Goal: Transaction & Acquisition: Purchase product/service

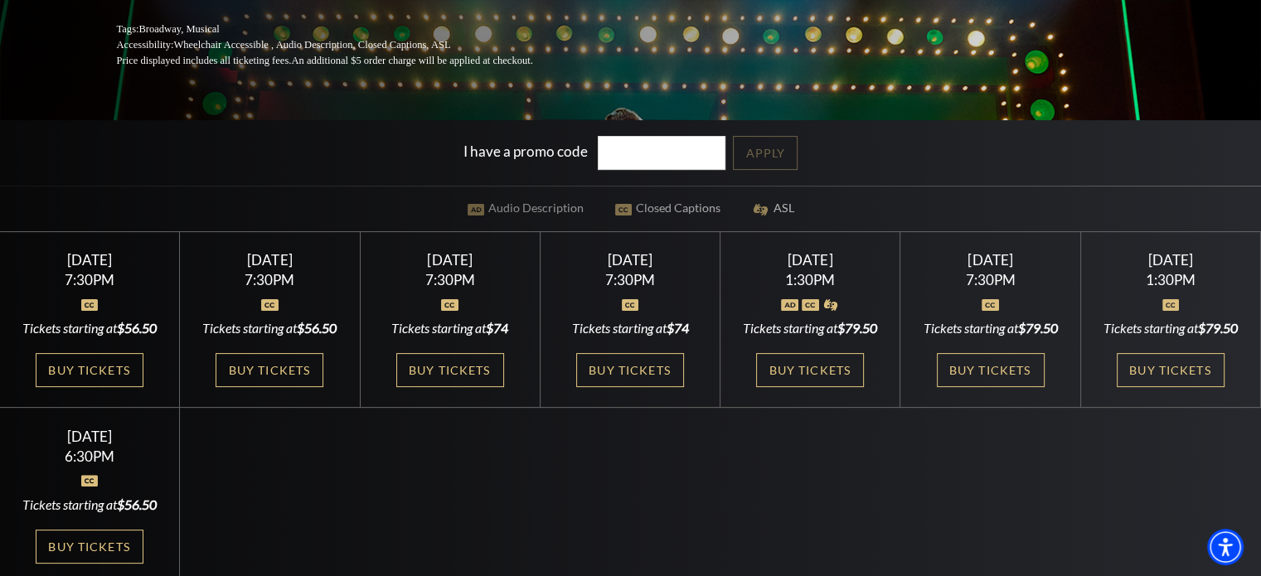
scroll to position [332, 0]
click at [106, 380] on link "Buy Tickets" at bounding box center [90, 369] width 108 height 34
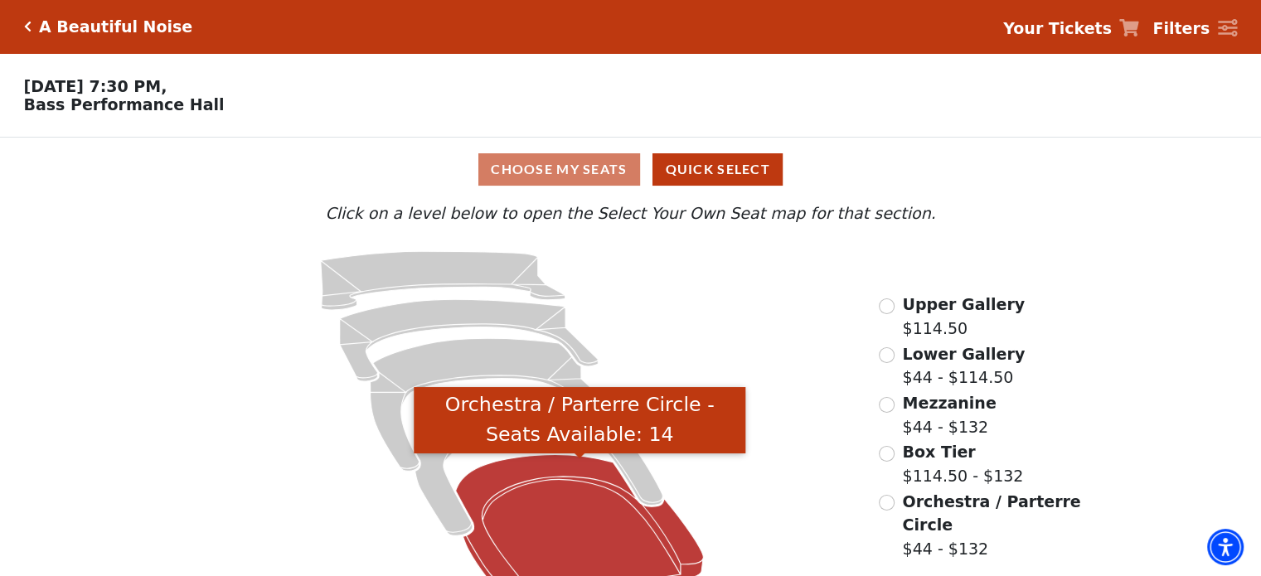
click at [558, 536] on icon "Orchestra / Parterre Circle - Seats Available: 14" at bounding box center [580, 529] width 248 height 149
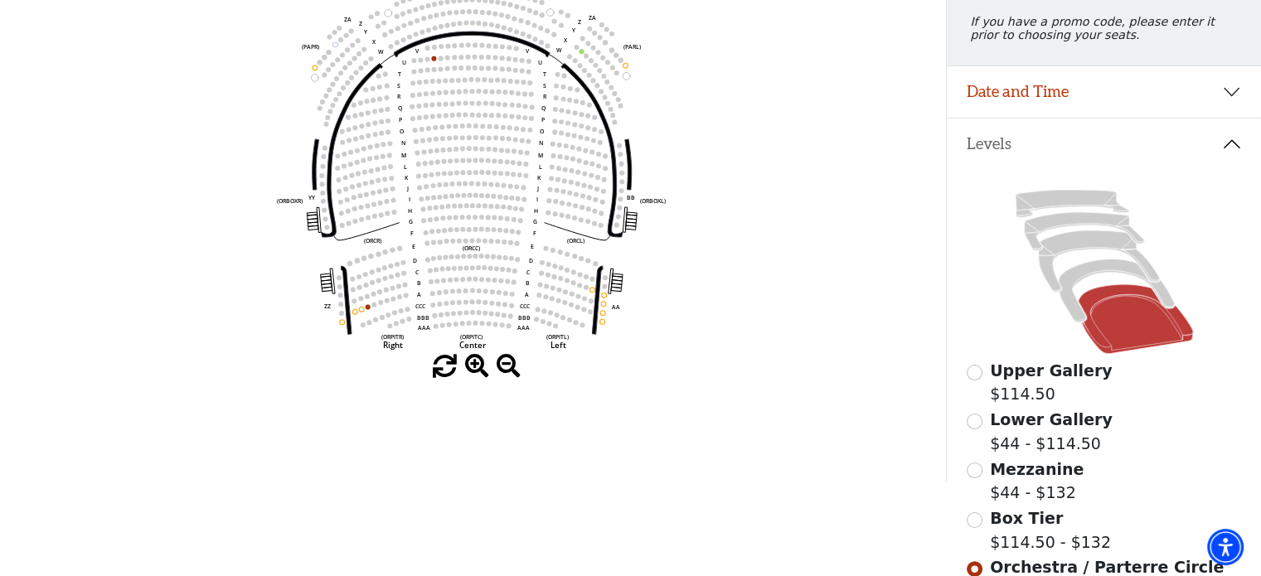
scroll to position [242, 0]
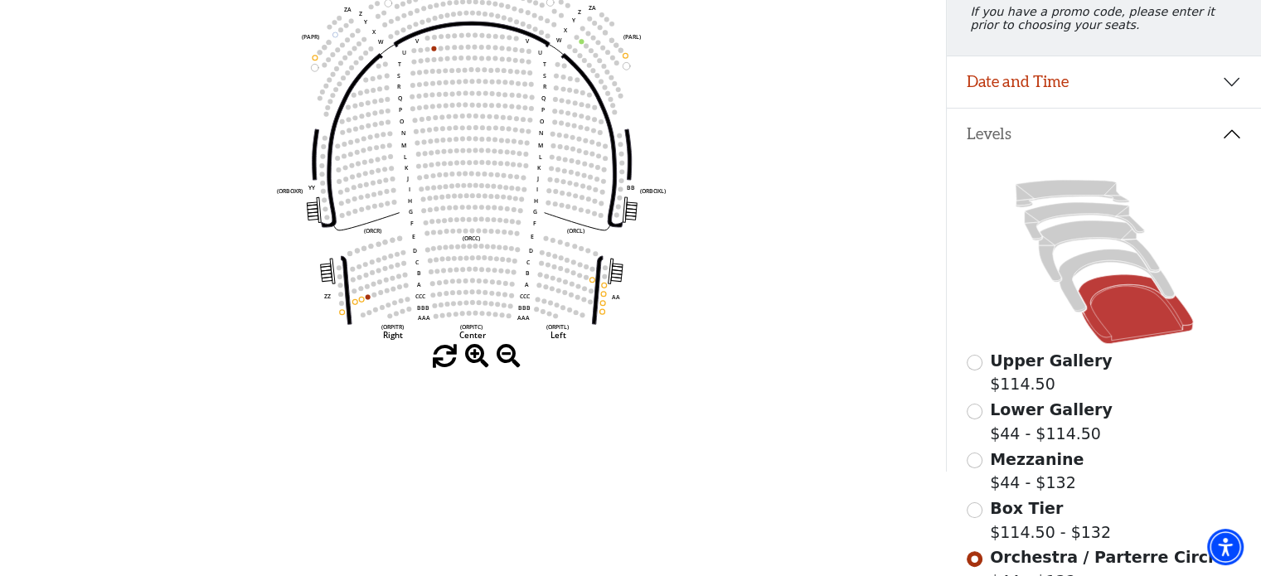
click at [960, 369] on div "Upper Gallery $114.50 Lower Gallery $44 - $114.50 Mezzanine $44 - $132 Box Tier…" at bounding box center [1104, 416] width 314 height 514
click at [972, 371] on input "Upper Gallery$114.50\a" at bounding box center [975, 363] width 16 height 16
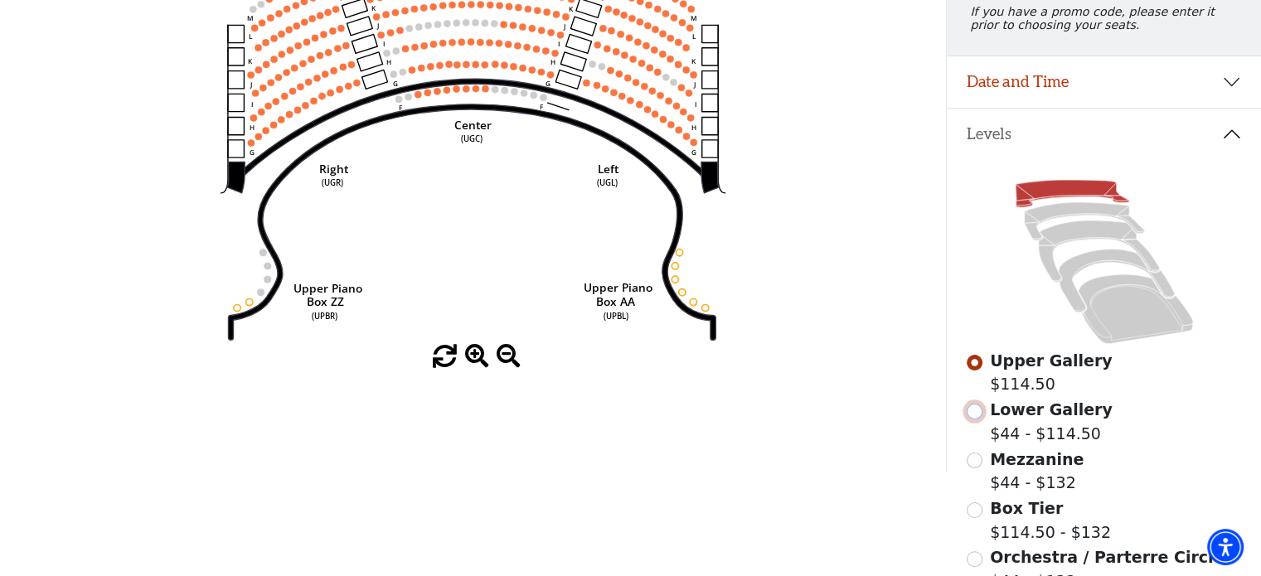
click at [970, 420] on input "Lower Gallery$44 - $114.50\a" at bounding box center [975, 412] width 16 height 16
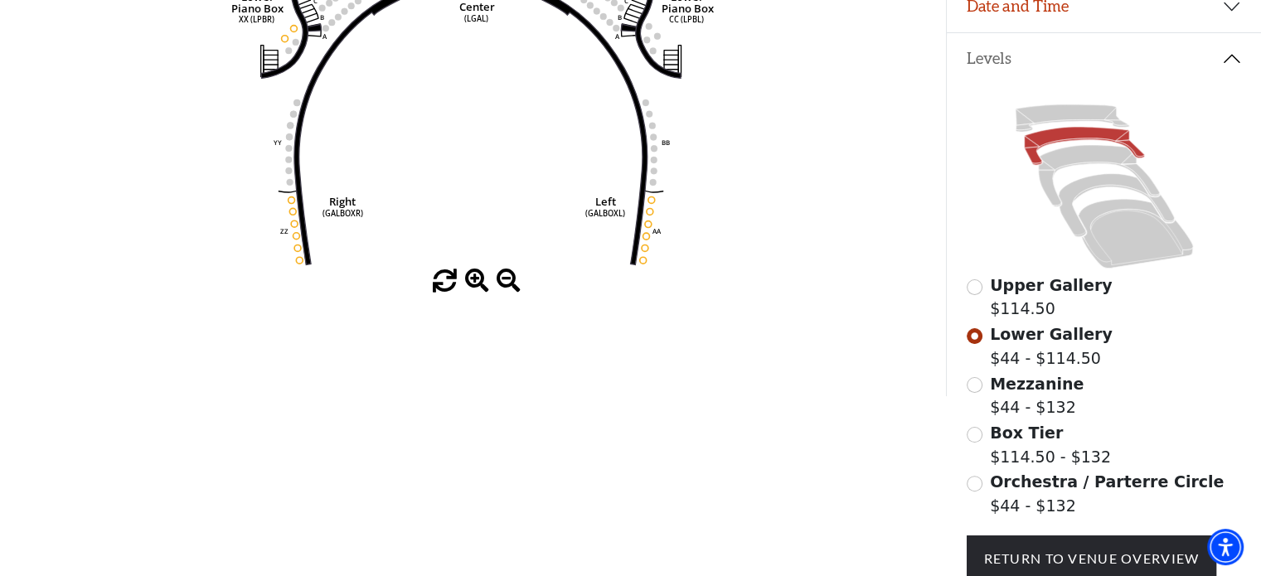
scroll to position [325, 0]
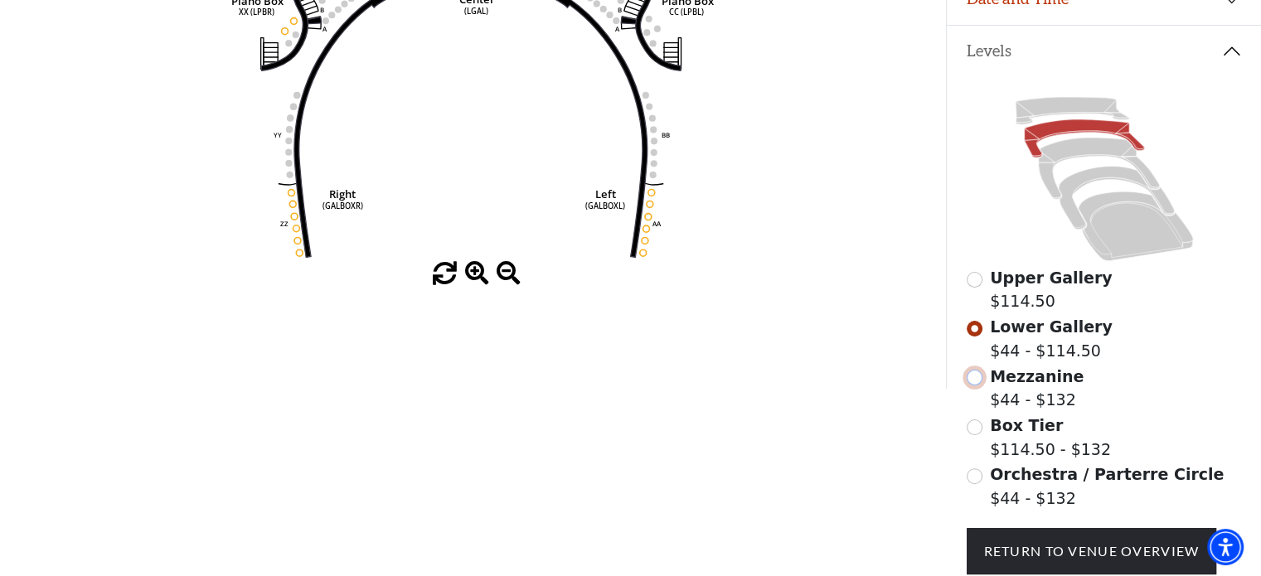
click at [970, 386] on input "Mezzanine$44 - $132\a" at bounding box center [975, 378] width 16 height 16
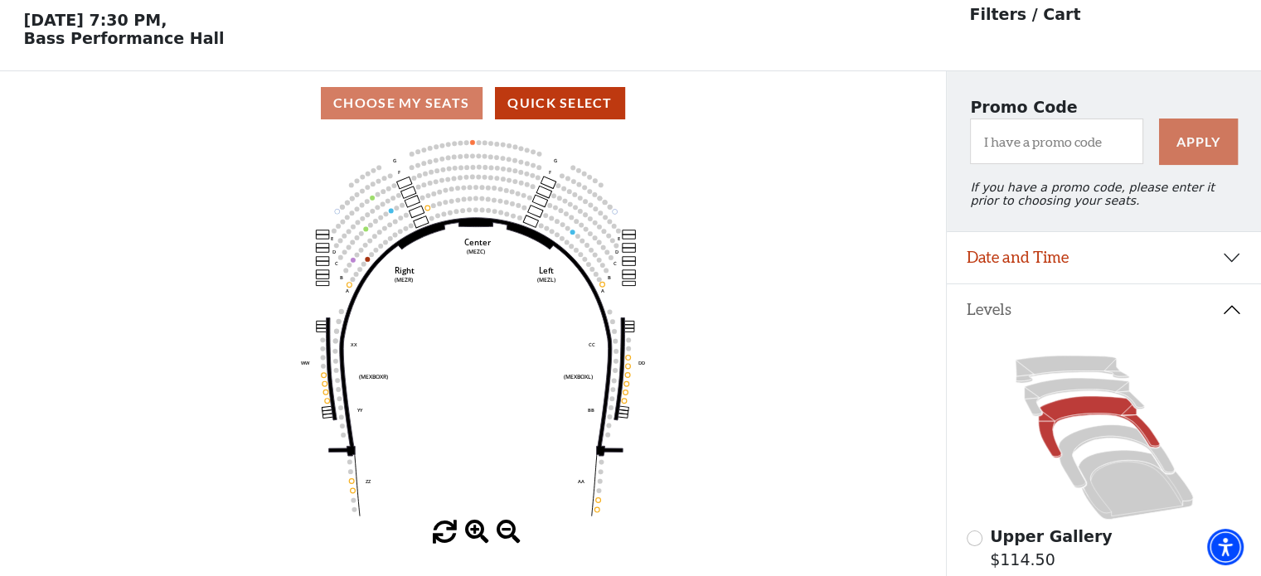
scroll to position [76, 0]
